Goal: Task Accomplishment & Management: Use online tool/utility

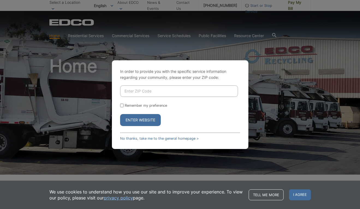
drag, startPoint x: 150, startPoint y: 92, endPoint x: 150, endPoint y: 95, distance: 3.3
click at [150, 95] on input "Enter ZIP Code" at bounding box center [179, 90] width 118 height 11
type input "92040"
click at [121, 106] on input "Remember my preference" at bounding box center [122, 106] width 4 height 4
checkbox input "true"
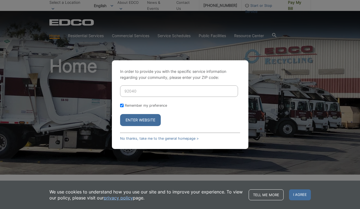
click at [128, 120] on button "Enter Website" at bounding box center [140, 120] width 41 height 12
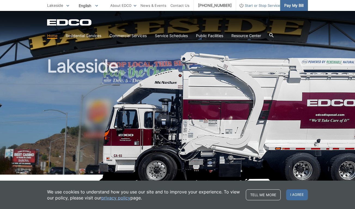
click at [300, 4] on span "Pay My Bill" at bounding box center [294, 5] width 19 height 6
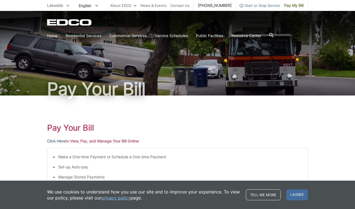
click at [64, 140] on link "Click Here" at bounding box center [56, 141] width 18 height 6
